Goal: Find specific page/section: Find specific page/section

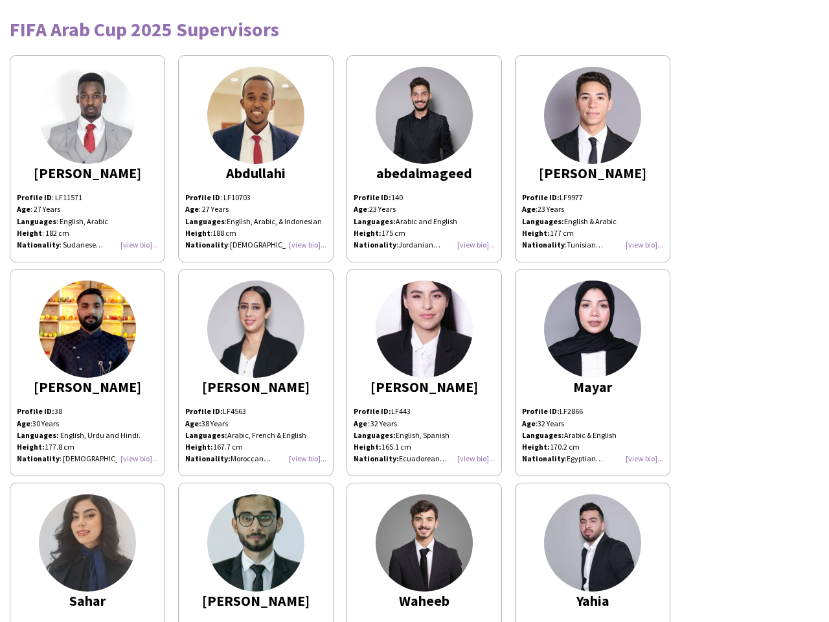
click at [415, 311] on img at bounding box center [424, 329] width 97 height 97
click at [87, 159] on img at bounding box center [87, 115] width 97 height 97
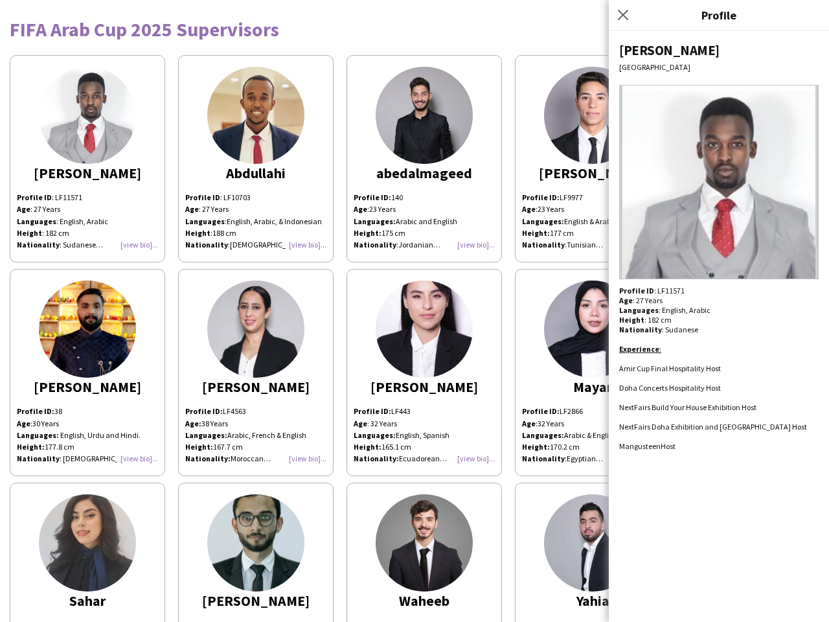
click at [256, 159] on img at bounding box center [255, 115] width 97 height 97
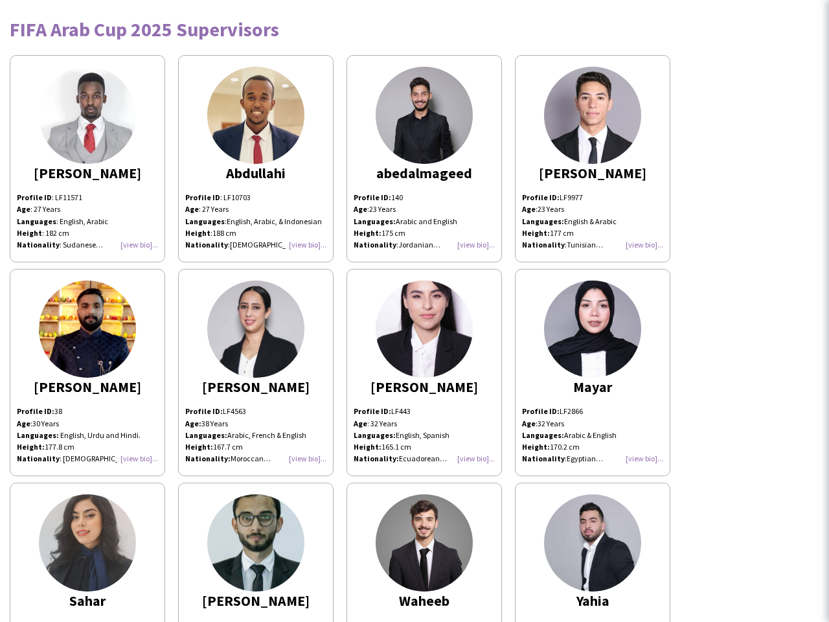
click at [424, 159] on img at bounding box center [424, 115] width 97 height 97
click at [593, 159] on img at bounding box center [592, 115] width 97 height 97
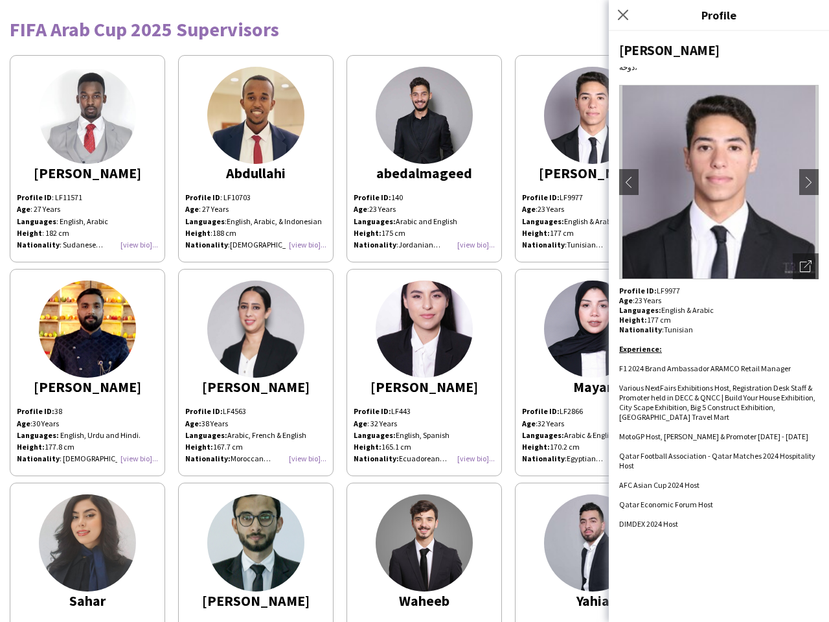
click at [87, 373] on img at bounding box center [87, 329] width 97 height 97
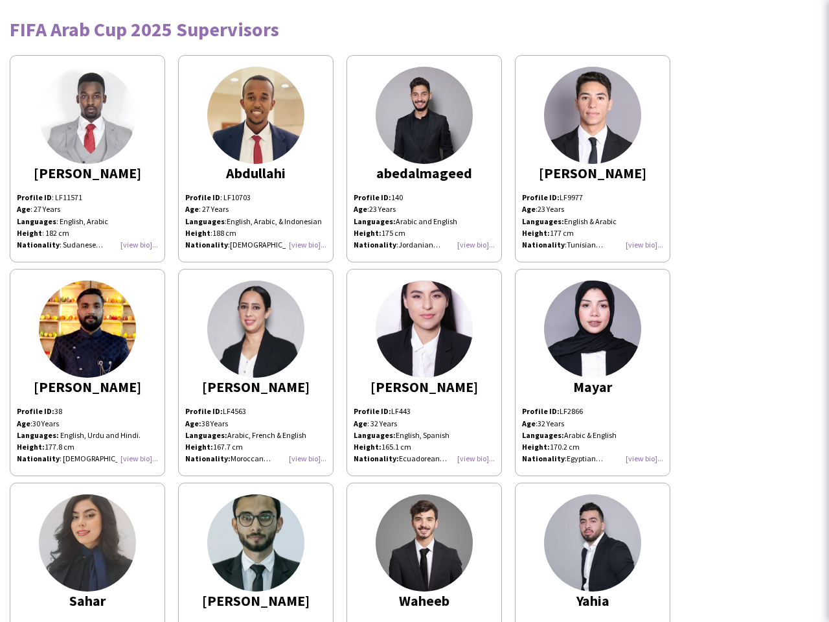
click at [256, 373] on img at bounding box center [255, 329] width 97 height 97
click at [424, 373] on img at bounding box center [424, 329] width 97 height 97
click at [593, 373] on img at bounding box center [592, 329] width 97 height 97
click at [87, 552] on img at bounding box center [87, 542] width 97 height 97
